Goal: Navigation & Orientation: Understand site structure

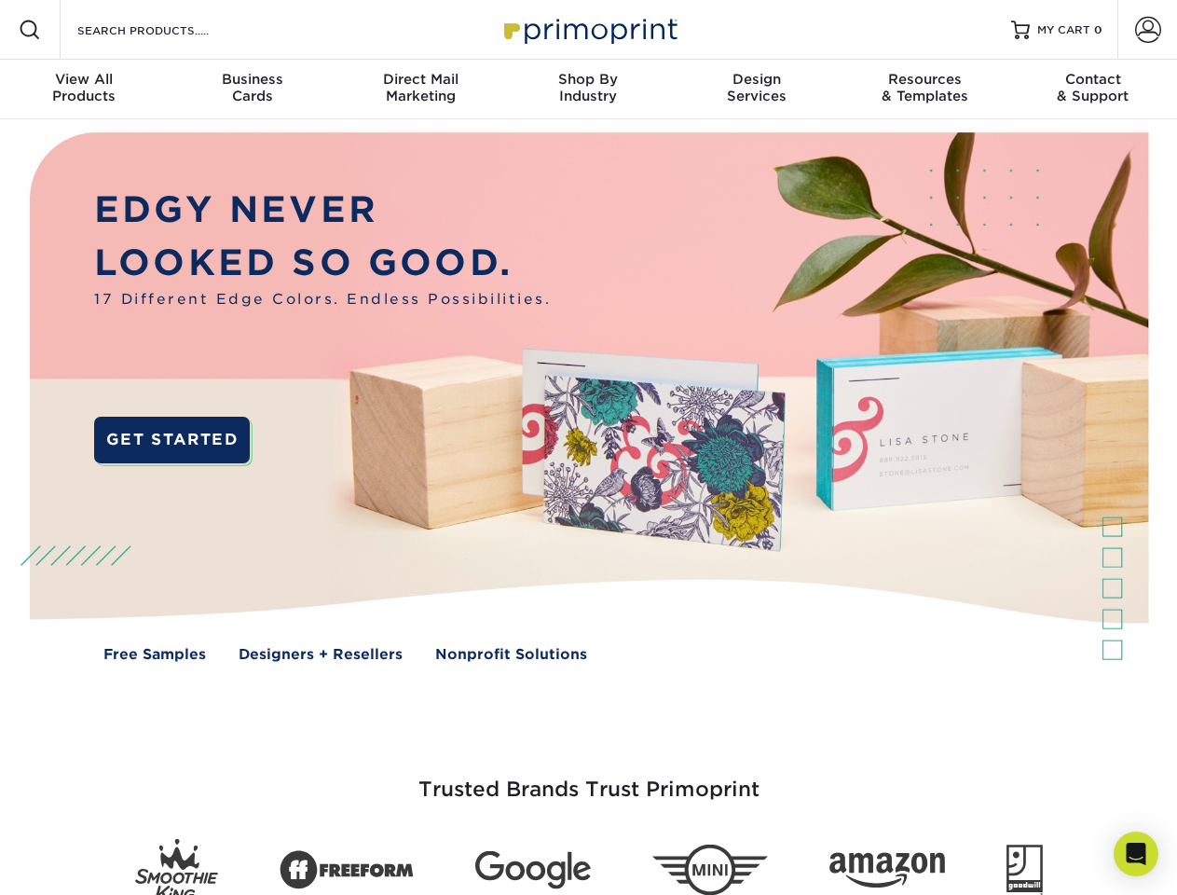
click at [588, 447] on img at bounding box center [588, 410] width 1165 height 583
click at [30, 30] on span at bounding box center [30, 30] width 22 height 22
click at [1147, 30] on span at bounding box center [1148, 30] width 26 height 26
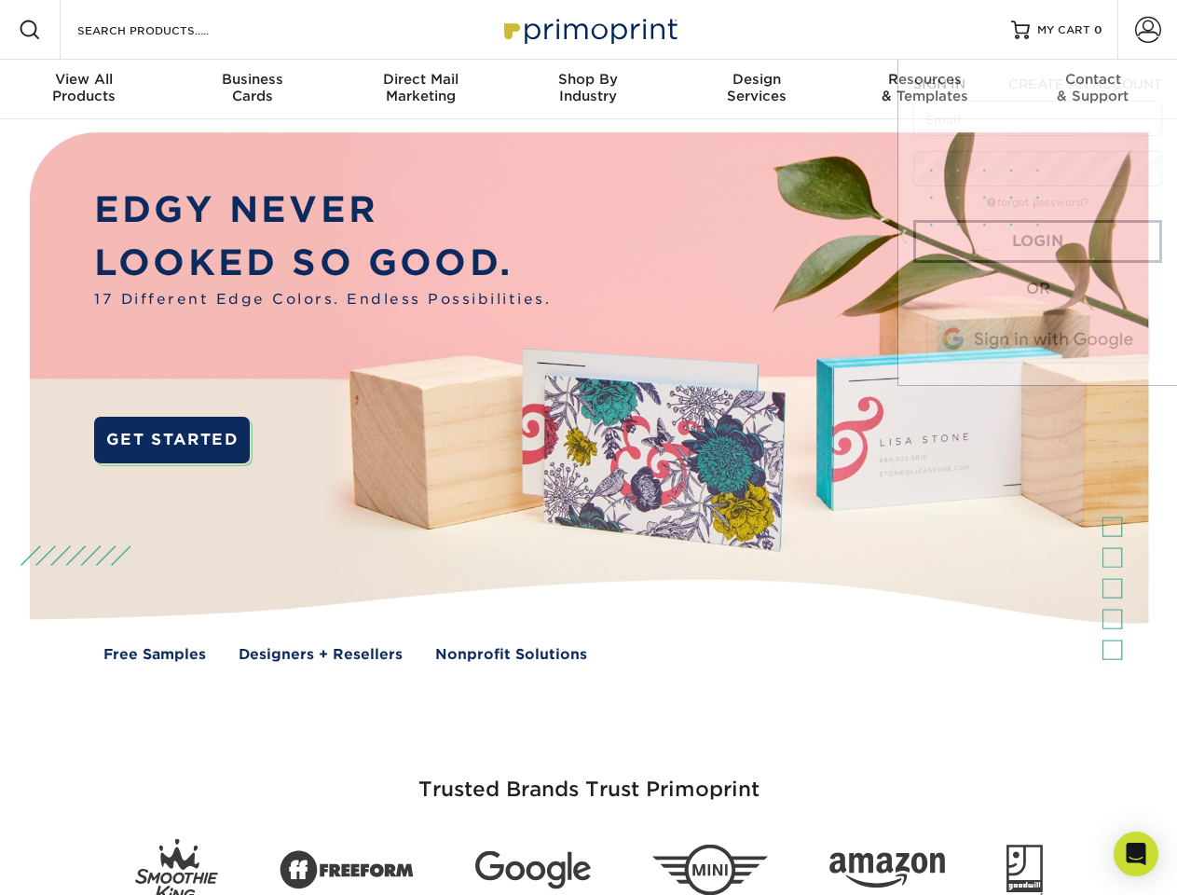
click at [84, 89] on div "View All Products" at bounding box center [84, 88] width 168 height 34
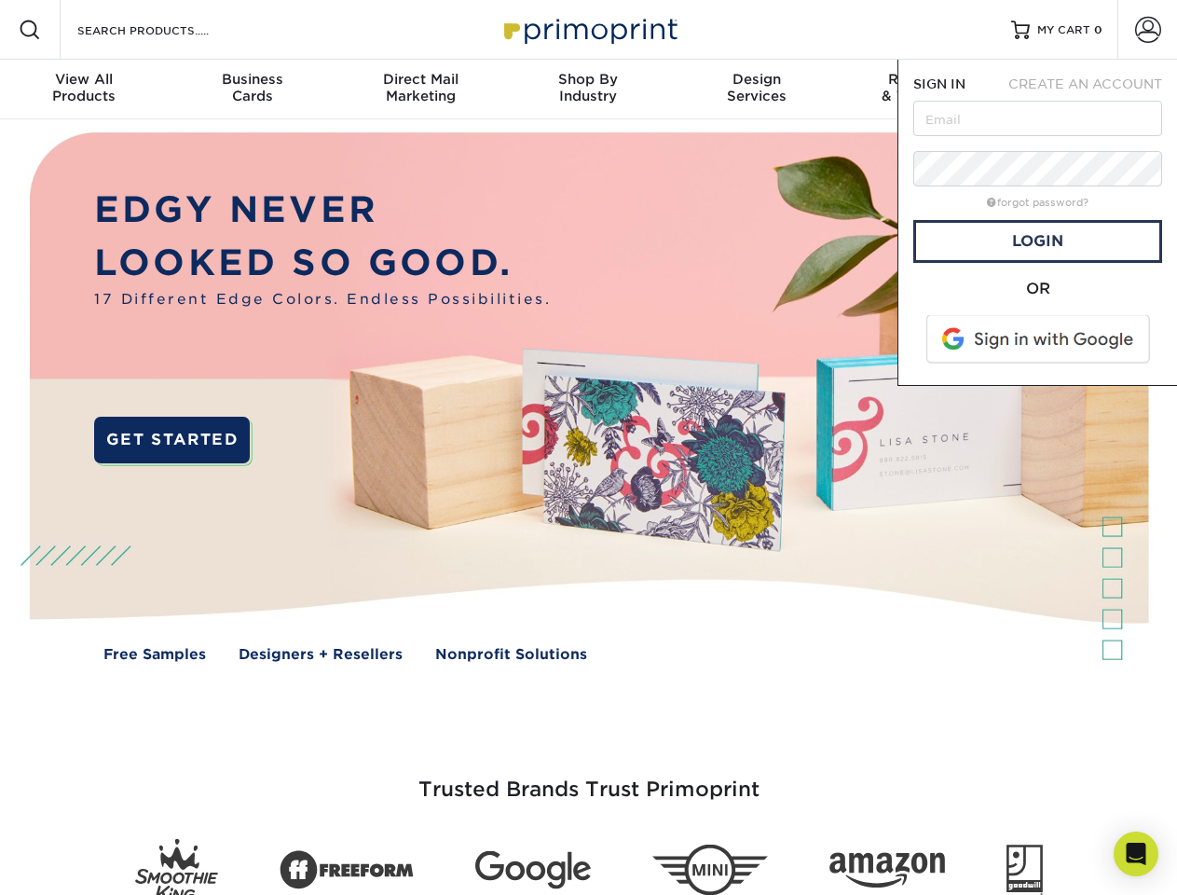
click at [252, 89] on div "Business Cards" at bounding box center [252, 88] width 168 height 34
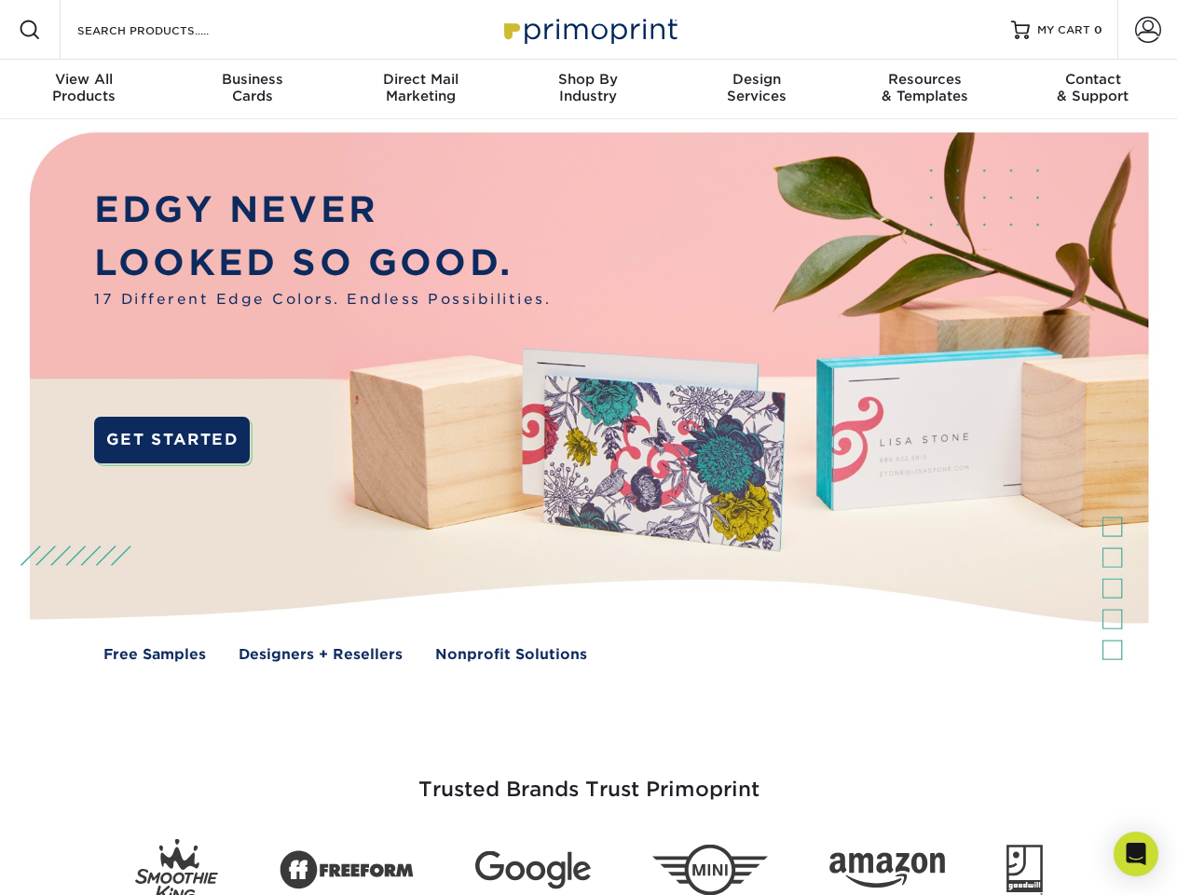
click at [420, 89] on div "Direct Mail Marketing" at bounding box center [420, 88] width 168 height 34
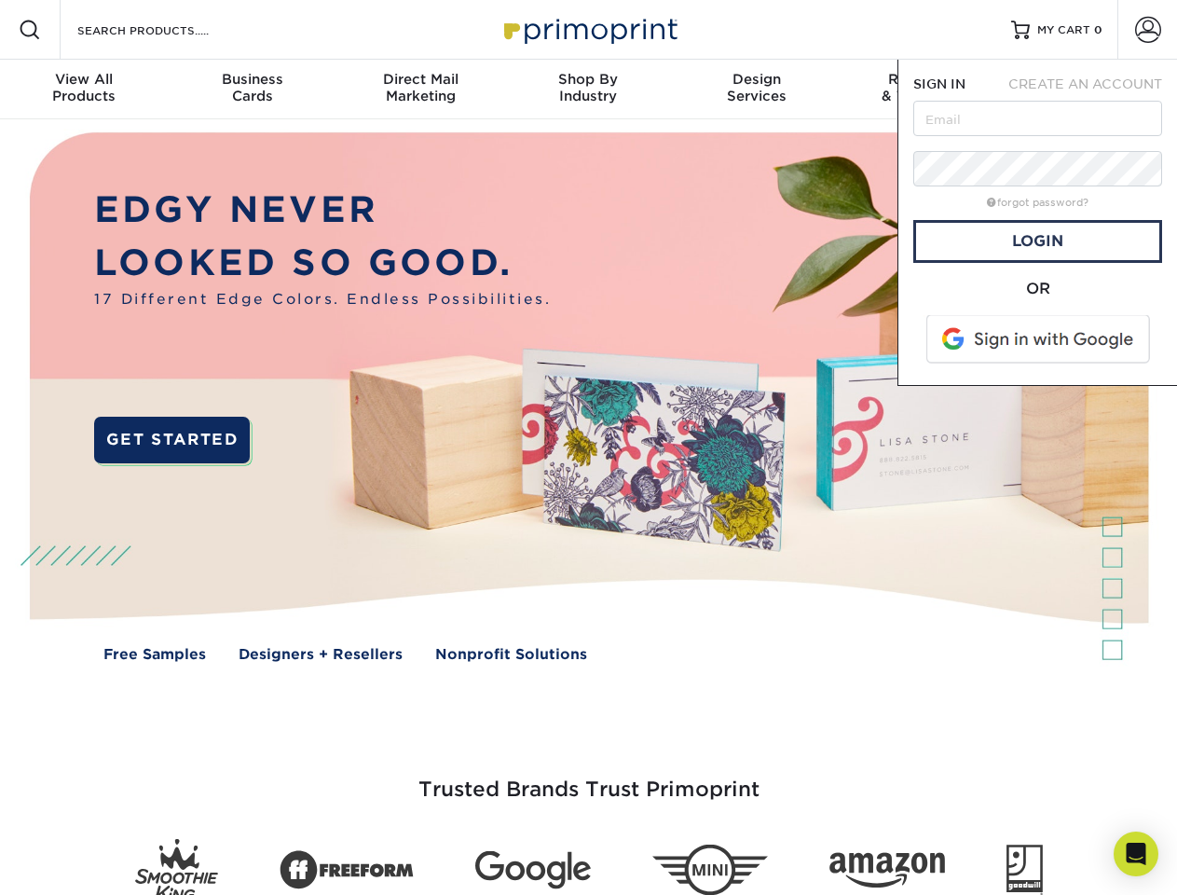
click at [588, 89] on div "Shop By Industry" at bounding box center [588, 88] width 168 height 34
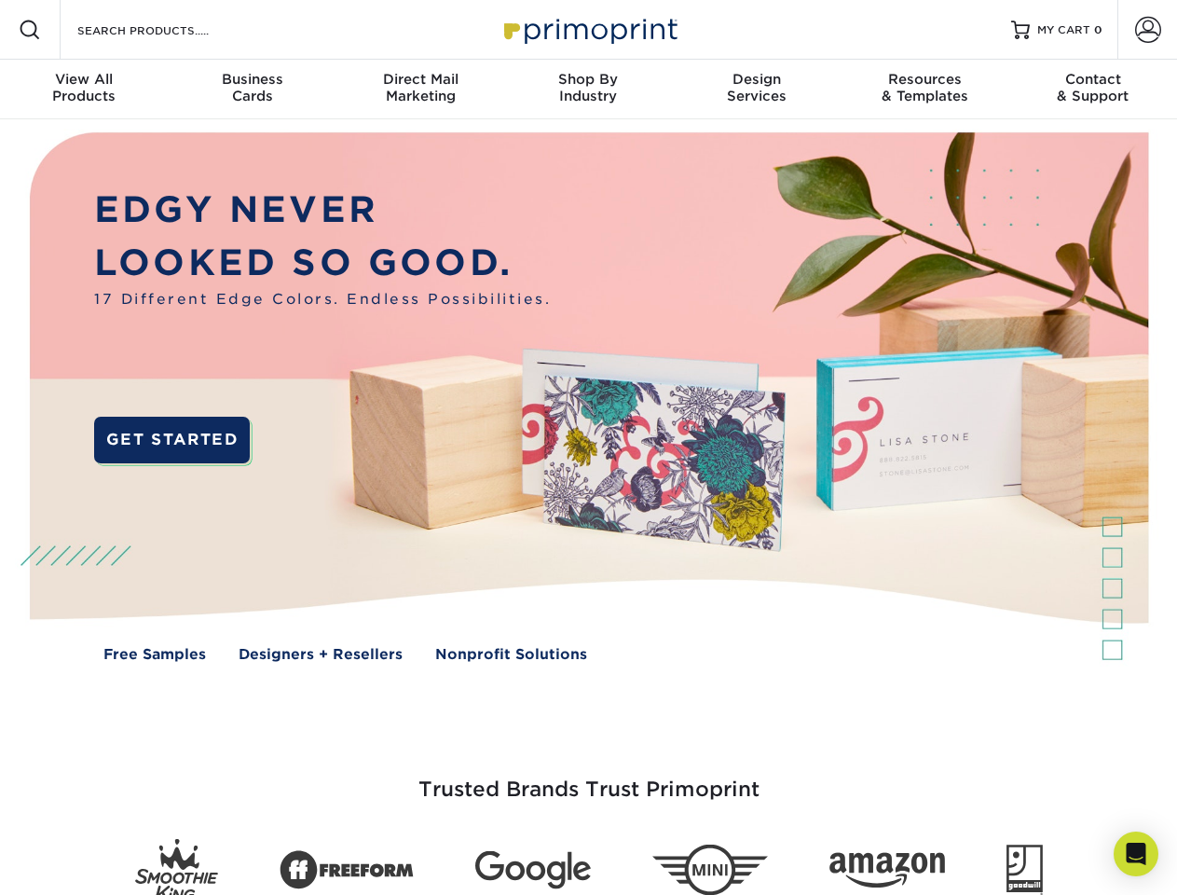
click at [757, 89] on div "Design Services" at bounding box center [757, 88] width 168 height 34
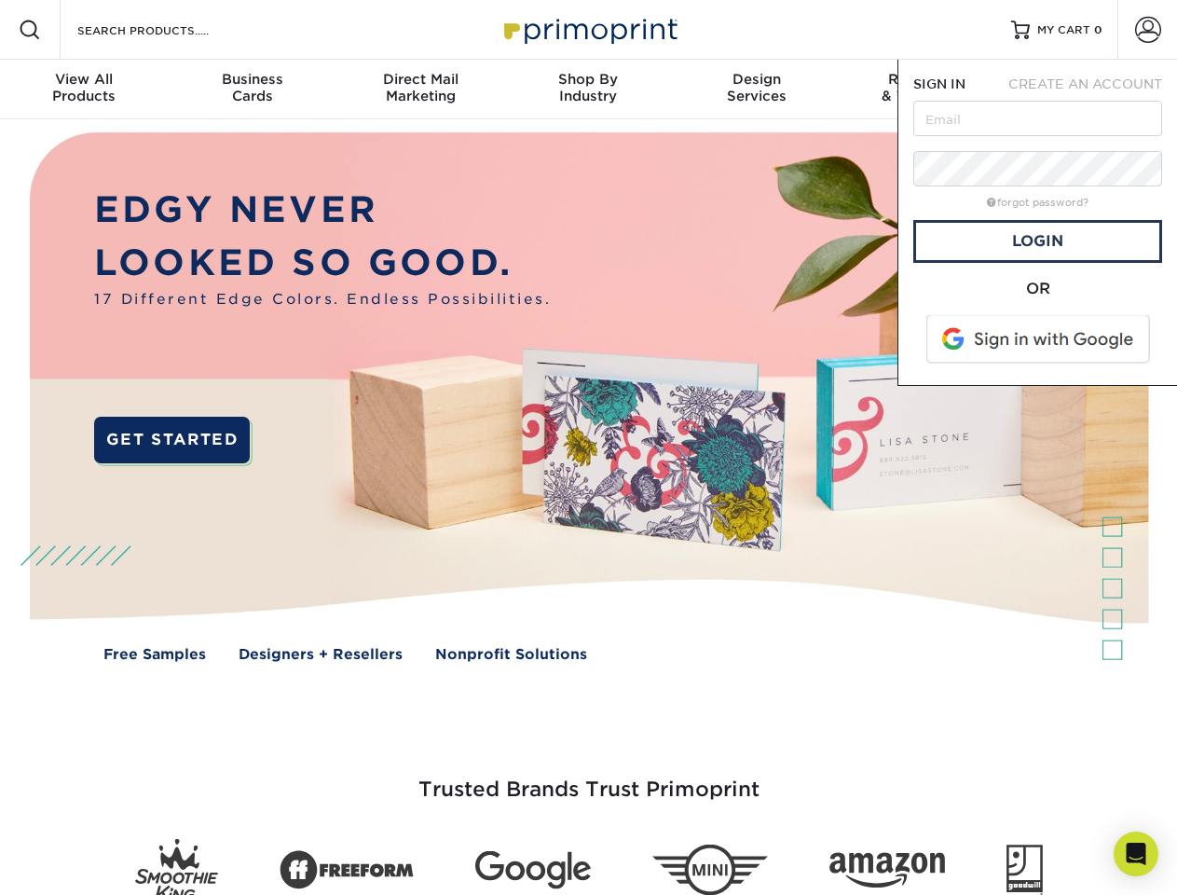
click at [925, 89] on span "SIGN IN" at bounding box center [939, 83] width 52 height 15
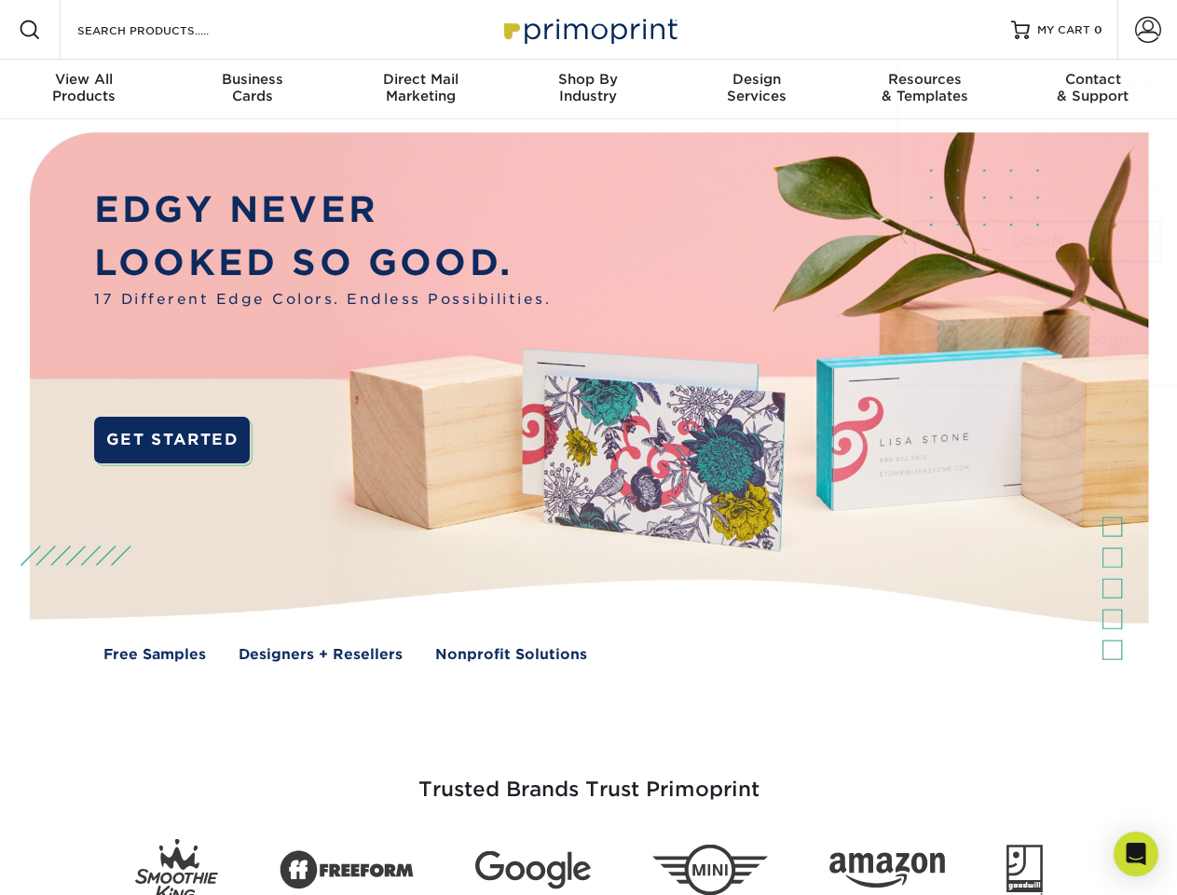
click at [1093, 89] on div "Contact & Support" at bounding box center [1093, 88] width 168 height 34
